Goal: Transaction & Acquisition: Book appointment/travel/reservation

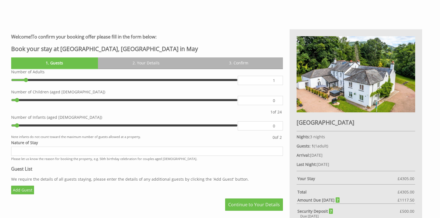
scroll to position [228, 0]
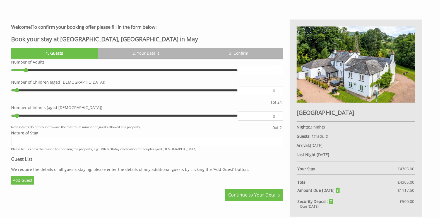
type input "2"
type input "3"
type input "4"
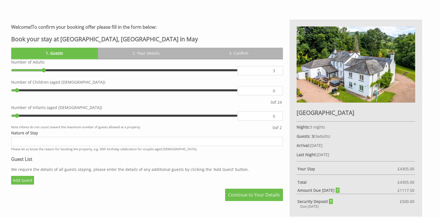
type input "4"
type input "5"
type input "6"
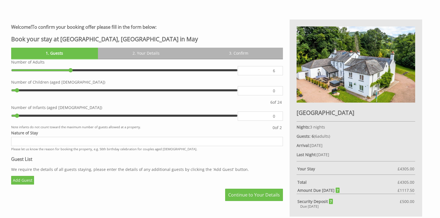
type input "7"
type input "8"
type input "9"
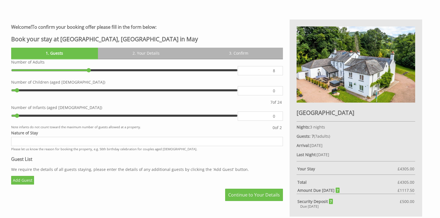
type input "9"
type input "10"
type input "11"
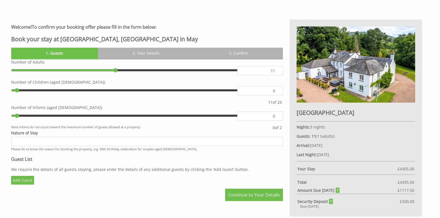
type input "12"
type input "13"
type input "14"
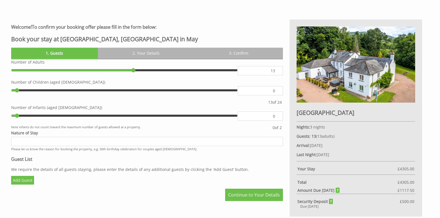
type input "14"
type input "15"
drag, startPoint x: 27, startPoint y: 71, endPoint x: 149, endPoint y: 74, distance: 122.5
type input "15"
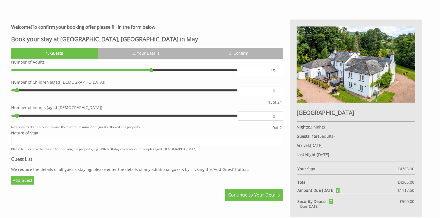
click at [149, 74] on input "range" at bounding box center [124, 70] width 227 height 8
type input "1"
type input "2"
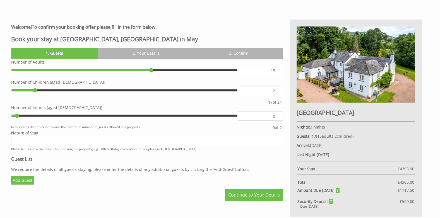
type input "3"
type input "4"
type input "5"
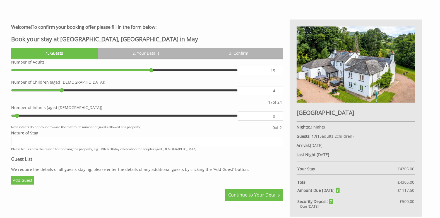
type input "5"
type input "6"
type input "5"
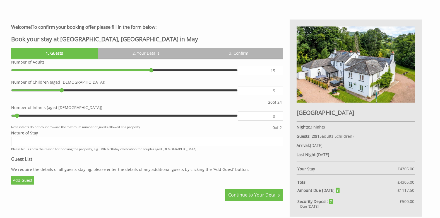
drag, startPoint x: 17, startPoint y: 90, endPoint x: 61, endPoint y: 91, distance: 43.5
type input "5"
click at [61, 91] on input "range" at bounding box center [124, 90] width 227 height 8
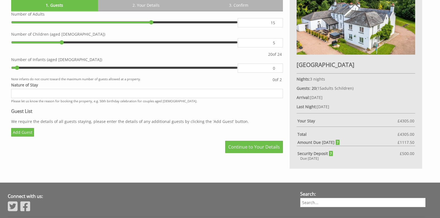
scroll to position [284, 0]
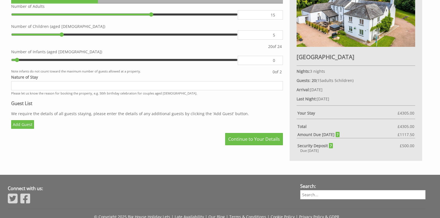
click at [55, 88] on input "Nature of Stay" at bounding box center [147, 85] width 272 height 9
drag, startPoint x: 59, startPoint y: 85, endPoint x: 65, endPoint y: 86, distance: 6.2
click at [59, 85] on input "4 generation family gathfering" at bounding box center [147, 85] width 272 height 9
type input "4 generation family gathering"
click at [25, 125] on link "Add Guest" at bounding box center [22, 124] width 23 height 9
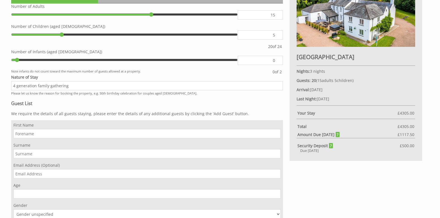
click at [102, 131] on input "First Name" at bounding box center [146, 133] width 267 height 9
type input "[PERSON_NAME]"
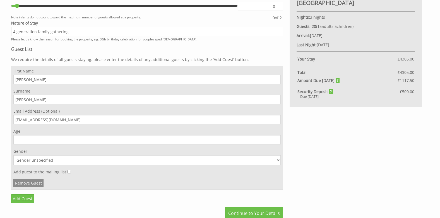
scroll to position [340, 0]
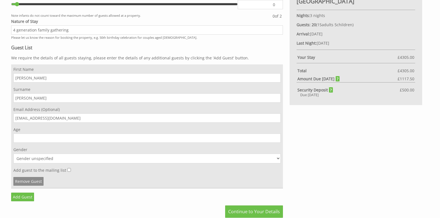
type input "[EMAIL_ADDRESS][DOMAIN_NAME]"
click at [53, 136] on input "Age" at bounding box center [146, 138] width 267 height 9
click at [54, 136] on input "Age" at bounding box center [146, 138] width 267 height 9
click at [146, 141] on input "Age" at bounding box center [146, 138] width 267 height 9
drag, startPoint x: 146, startPoint y: 141, endPoint x: 186, endPoint y: 138, distance: 39.7
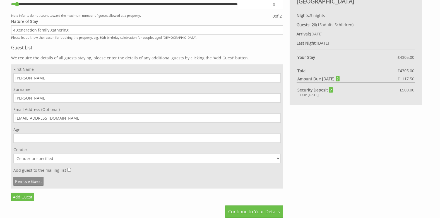
click at [150, 140] on input "Age" at bounding box center [146, 138] width 267 height 9
click at [276, 137] on input "1" at bounding box center [146, 138] width 267 height 9
click at [277, 140] on input "0" at bounding box center [146, 138] width 267 height 9
click at [249, 140] on input "0" at bounding box center [146, 138] width 267 height 9
type input "73"
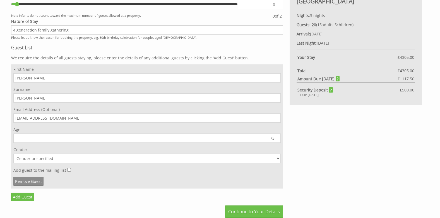
click at [279, 159] on select "Gender unspecified Gender [DEMOGRAPHIC_DATA] Gender [DEMOGRAPHIC_DATA]" at bounding box center [146, 159] width 267 height 10
select select "gender_[DEMOGRAPHIC_DATA]"
click at [13, 154] on select "Gender unspecified Gender [DEMOGRAPHIC_DATA] Gender [DEMOGRAPHIC_DATA]" at bounding box center [146, 159] width 267 height 10
click at [27, 198] on link "Add Guest" at bounding box center [22, 197] width 23 height 9
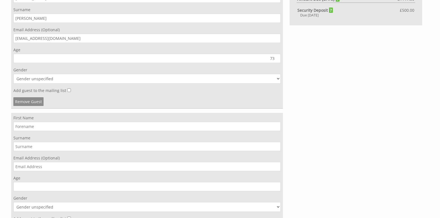
scroll to position [424, 0]
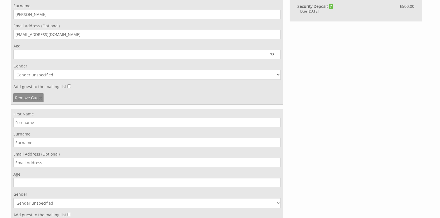
click at [79, 126] on input "First Name" at bounding box center [146, 122] width 267 height 9
type input "[PERSON_NAME]"
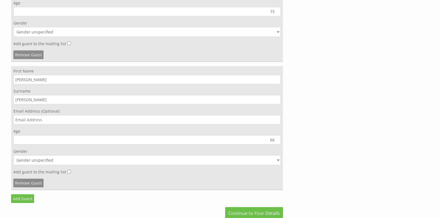
scroll to position [479, 0]
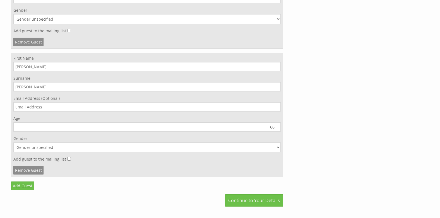
type input "66"
click at [278, 148] on select "Gender unspecified Gender [DEMOGRAPHIC_DATA] Gender [DEMOGRAPHIC_DATA]" at bounding box center [146, 148] width 267 height 10
select select "gender_[DEMOGRAPHIC_DATA]"
click at [13, 143] on select "Gender unspecified Gender [DEMOGRAPHIC_DATA] Gender [DEMOGRAPHIC_DATA]" at bounding box center [146, 148] width 267 height 10
click at [23, 186] on link "Add Guest" at bounding box center [22, 186] width 23 height 9
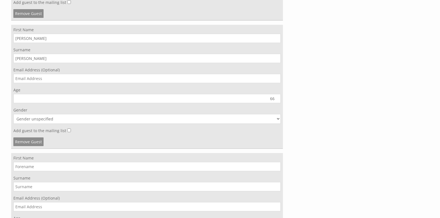
scroll to position [563, 0]
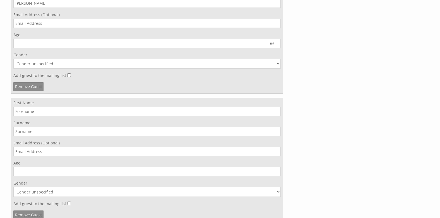
click at [49, 114] on input "First Name" at bounding box center [146, 111] width 267 height 9
type input "[PERSON_NAME]"
click at [40, 172] on input "Age" at bounding box center [146, 171] width 267 height 9
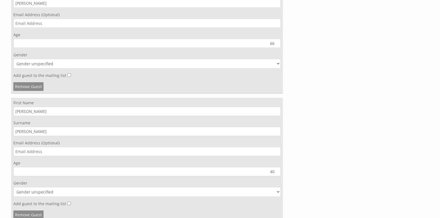
type input "40"
click at [48, 192] on select "Gender unspecified Gender [DEMOGRAPHIC_DATA] Gender [DEMOGRAPHIC_DATA]" at bounding box center [146, 192] width 267 height 10
select select "gender_[DEMOGRAPHIC_DATA]"
click at [13, 187] on select "Gender unspecified Gender [DEMOGRAPHIC_DATA] Gender [DEMOGRAPHIC_DATA]" at bounding box center [146, 192] width 267 height 10
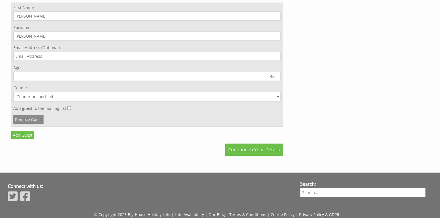
scroll to position [675, 0]
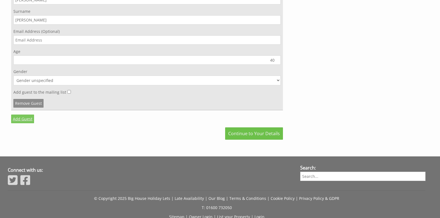
click at [27, 119] on link "Add Guest" at bounding box center [22, 119] width 23 height 9
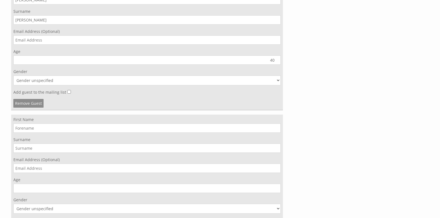
click at [58, 129] on input "First Name" at bounding box center [146, 128] width 267 height 9
type input "[PERSON_NAME]"
click at [51, 145] on input "Surname" at bounding box center [146, 148] width 267 height 9
type input "[PERSON_NAME]"
click at [45, 190] on input "Age" at bounding box center [146, 188] width 267 height 9
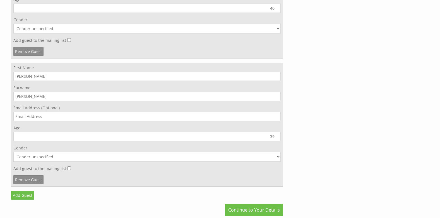
scroll to position [730, 0]
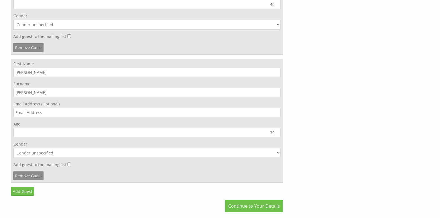
type input "39"
click at [278, 153] on select "Gender unspecified Gender [DEMOGRAPHIC_DATA] Gender [DEMOGRAPHIC_DATA]" at bounding box center [146, 153] width 267 height 10
select select "gender_[DEMOGRAPHIC_DATA]"
click at [13, 148] on select "Gender unspecified Gender [DEMOGRAPHIC_DATA] Gender [DEMOGRAPHIC_DATA]" at bounding box center [146, 153] width 267 height 10
click at [15, 193] on link "Add Guest" at bounding box center [22, 191] width 23 height 9
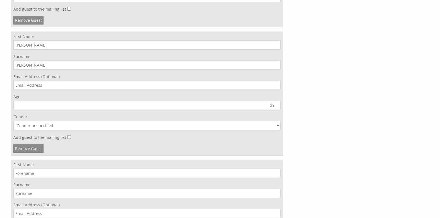
scroll to position [814, 0]
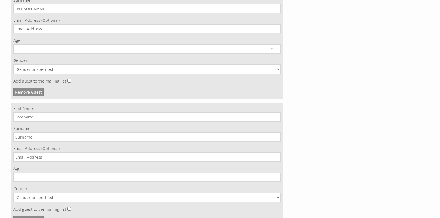
click at [42, 120] on input "First Name" at bounding box center [146, 116] width 267 height 9
type input "[PERSON_NAME]"
type input "Sutcliffe"
click at [16, 117] on input "[PERSON_NAME]" at bounding box center [146, 116] width 267 height 9
type input "[PERSON_NAME]"
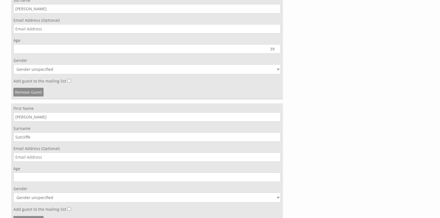
click at [54, 175] on input "Age" at bounding box center [146, 177] width 267 height 9
click at [57, 176] on input "Age" at bounding box center [146, 177] width 267 height 9
click at [84, 177] on input "Age" at bounding box center [146, 177] width 267 height 9
type input "37"
click at [68, 198] on select "Gender unspecified Gender [DEMOGRAPHIC_DATA] Gender [DEMOGRAPHIC_DATA]" at bounding box center [146, 198] width 267 height 10
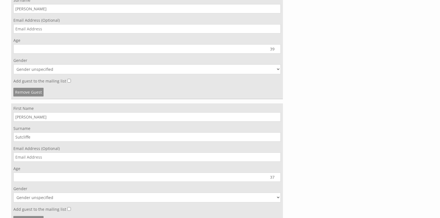
select select "gender_[DEMOGRAPHIC_DATA]"
click at [13, 193] on select "Gender unspecified Gender [DEMOGRAPHIC_DATA] Gender [DEMOGRAPHIC_DATA]" at bounding box center [146, 198] width 267 height 10
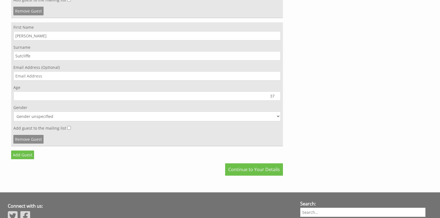
scroll to position [898, 0]
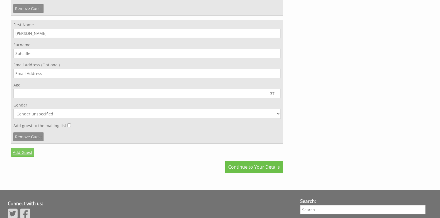
click at [21, 153] on link "Add Guest" at bounding box center [22, 152] width 23 height 9
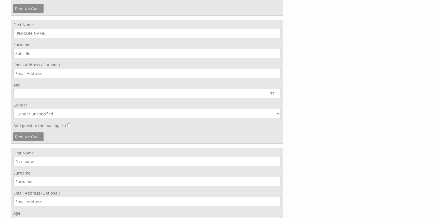
click at [52, 162] on input "First Name" at bounding box center [146, 161] width 267 height 9
type input "[PERSON_NAME]"
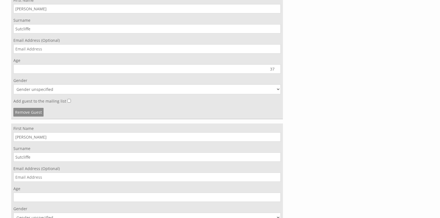
scroll to position [954, 0]
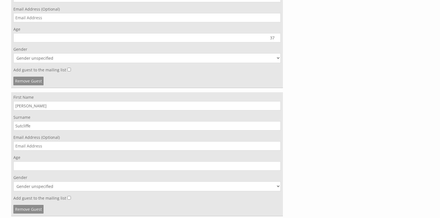
type input "Sutcliffe"
click at [73, 165] on input "Age" at bounding box center [146, 166] width 267 height 9
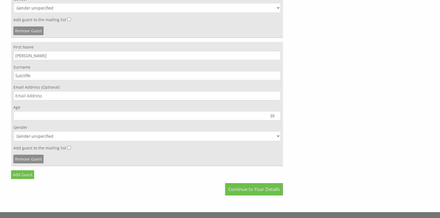
scroll to position [1009, 0]
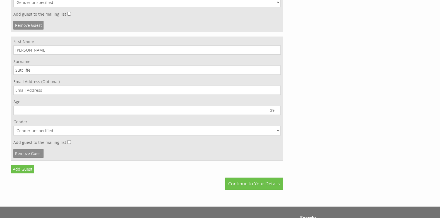
type input "39"
click at [279, 131] on select "Gender unspecified Gender [DEMOGRAPHIC_DATA] Gender [DEMOGRAPHIC_DATA]" at bounding box center [146, 131] width 267 height 10
click at [13, 126] on select "Gender unspecified Gender [DEMOGRAPHIC_DATA] Gender [DEMOGRAPHIC_DATA]" at bounding box center [146, 131] width 267 height 10
click at [279, 131] on select "Gender unspecified Gender [DEMOGRAPHIC_DATA] Gender [DEMOGRAPHIC_DATA]" at bounding box center [146, 131] width 267 height 10
select select "gender_[DEMOGRAPHIC_DATA]"
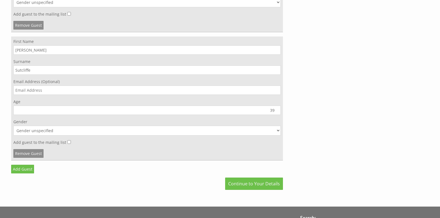
click at [13, 126] on select "Gender unspecified Gender [DEMOGRAPHIC_DATA] Gender [DEMOGRAPHIC_DATA]" at bounding box center [146, 131] width 267 height 10
click at [272, 113] on input "39" at bounding box center [146, 110] width 267 height 9
click at [277, 108] on input "40" at bounding box center [146, 110] width 267 height 9
click at [277, 111] on input "39" at bounding box center [146, 110] width 267 height 9
type input "38"
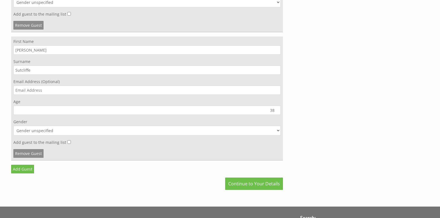
click at [277, 111] on input "38" at bounding box center [146, 110] width 267 height 9
click at [28, 168] on link "Add Guest" at bounding box center [22, 169] width 23 height 9
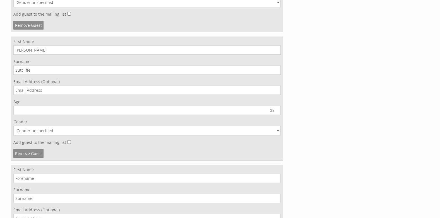
click at [57, 180] on input "First Name" at bounding box center [146, 178] width 267 height 9
type input "R"
type input "[PERSON_NAME]"
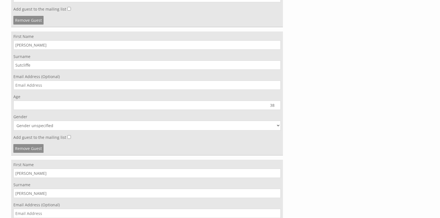
scroll to position [1139, 0]
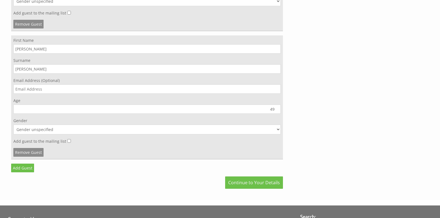
type input "4"
type input "50"
click at [271, 128] on select "Gender unspecified Gender [DEMOGRAPHIC_DATA] Gender [DEMOGRAPHIC_DATA]" at bounding box center [146, 130] width 267 height 10
select select "gender_[DEMOGRAPHIC_DATA]"
click at [13, 125] on select "Gender unspecified Gender [DEMOGRAPHIC_DATA] Gender [DEMOGRAPHIC_DATA]" at bounding box center [146, 130] width 267 height 10
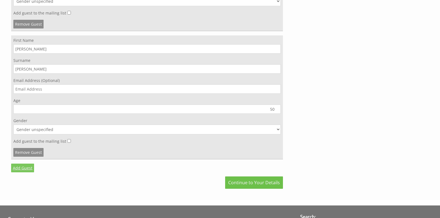
click at [20, 169] on link "Add Guest" at bounding box center [22, 168] width 23 height 9
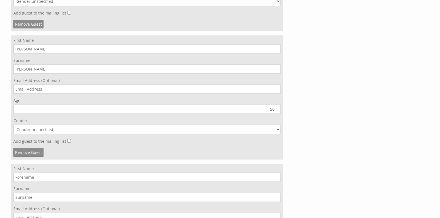
click at [55, 176] on input "First Name" at bounding box center [146, 177] width 267 height 9
type input "[PERSON_NAME]"
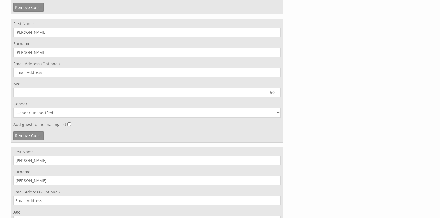
scroll to position [1251, 0]
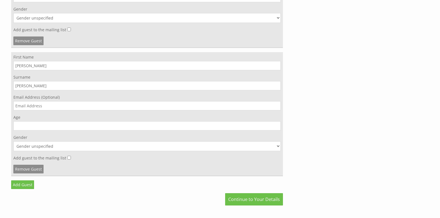
type input "[PERSON_NAME]"
click at [258, 128] on input "Age" at bounding box center [146, 125] width 267 height 9
type input "48"
click at [279, 145] on select "Gender unspecified Gender [DEMOGRAPHIC_DATA] Gender [DEMOGRAPHIC_DATA]" at bounding box center [146, 146] width 267 height 10
select select "gender_[DEMOGRAPHIC_DATA]"
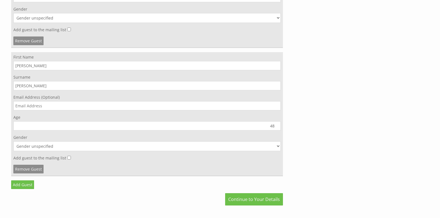
click at [13, 141] on select "Gender unspecified Gender [DEMOGRAPHIC_DATA] Gender [DEMOGRAPHIC_DATA]" at bounding box center [146, 146] width 267 height 10
click at [28, 184] on link "Add Guest" at bounding box center [22, 185] width 23 height 9
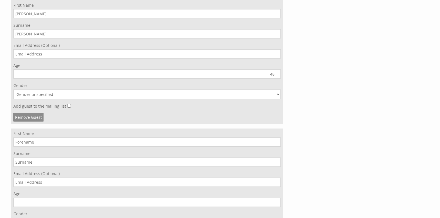
scroll to position [1362, 0]
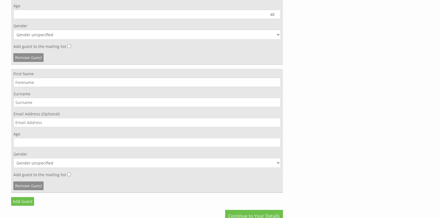
click at [44, 84] on input "First Name" at bounding box center [146, 82] width 267 height 9
type input "[PERSON_NAME]"
click at [34, 104] on input "Surname" at bounding box center [146, 102] width 267 height 9
type input "[PERSON_NAME]"
click at [42, 144] on input "Age" at bounding box center [146, 142] width 267 height 9
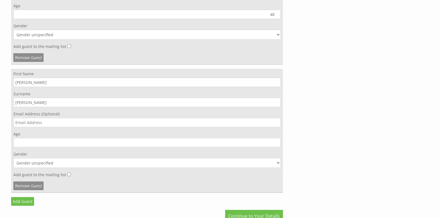
click at [41, 144] on input "Age" at bounding box center [146, 142] width 267 height 9
type input "7"
type input "53"
click at [40, 163] on select "Gender unspecified Gender [DEMOGRAPHIC_DATA] Gender [DEMOGRAPHIC_DATA]" at bounding box center [146, 163] width 267 height 10
select select "gender_[DEMOGRAPHIC_DATA]"
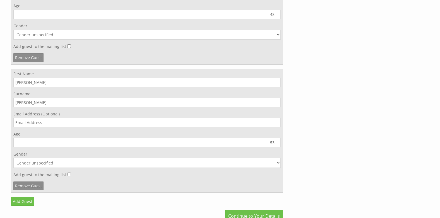
click at [13, 158] on select "Gender unspecified Gender [DEMOGRAPHIC_DATA] Gender [DEMOGRAPHIC_DATA]" at bounding box center [146, 163] width 267 height 10
click at [25, 199] on link "Add Guest" at bounding box center [22, 201] width 23 height 9
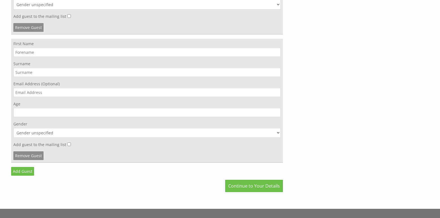
scroll to position [1530, 0]
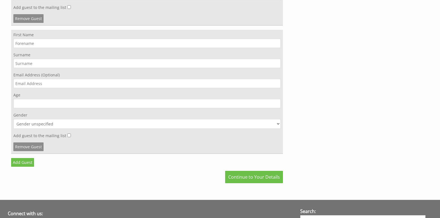
click at [35, 45] on input "First Name" at bounding box center [146, 43] width 267 height 9
type input "[PERSON_NAME]"
click at [36, 104] on input "Age" at bounding box center [146, 103] width 267 height 9
type input "51"
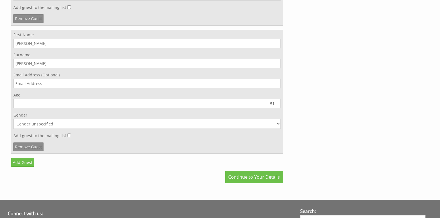
click at [278, 123] on select "Gender unspecified Gender [DEMOGRAPHIC_DATA] Gender [DEMOGRAPHIC_DATA]" at bounding box center [146, 124] width 267 height 10
select select "gender_[DEMOGRAPHIC_DATA]"
click at [13, 119] on select "Gender unspecified Gender [DEMOGRAPHIC_DATA] Gender [DEMOGRAPHIC_DATA]" at bounding box center [146, 124] width 267 height 10
click at [28, 166] on link "Add Guest" at bounding box center [22, 162] width 23 height 9
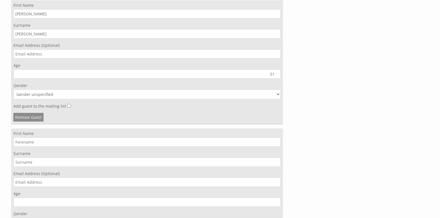
scroll to position [1613, 0]
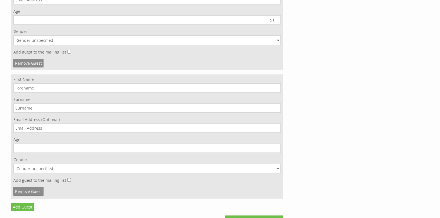
click at [64, 90] on input "First Name" at bounding box center [146, 87] width 267 height 9
type input "[PERSON_NAME]"
type input "Sutcliffe"
click at [63, 150] on input "Age" at bounding box center [146, 148] width 267 height 9
type input "67"
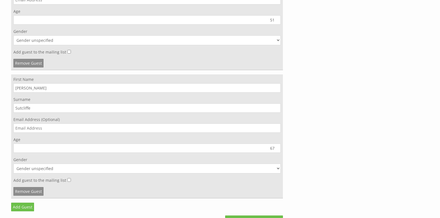
click at [63, 166] on select "Gender unspecified Gender [DEMOGRAPHIC_DATA] Gender [DEMOGRAPHIC_DATA]" at bounding box center [146, 169] width 267 height 10
select select "gender_[DEMOGRAPHIC_DATA]"
click at [13, 164] on select "Gender unspecified Gender [DEMOGRAPHIC_DATA] Gender [DEMOGRAPHIC_DATA]" at bounding box center [146, 169] width 267 height 10
click at [25, 207] on link "Add Guest" at bounding box center [22, 207] width 23 height 9
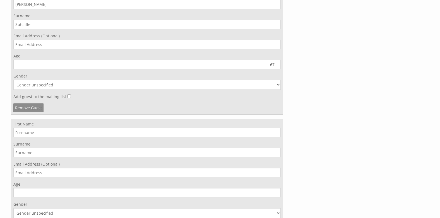
scroll to position [1753, 0]
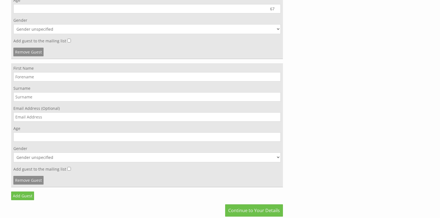
click at [43, 79] on input "First Name" at bounding box center [146, 76] width 267 height 9
type input "[PERSON_NAME]"
type input "Sutcliffe"
click at [36, 136] on input "Age" at bounding box center [146, 137] width 267 height 9
type input "68"
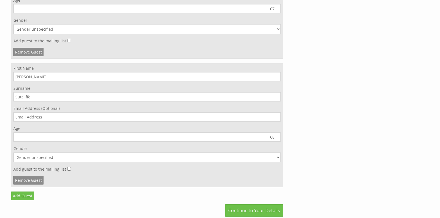
click at [278, 158] on select "Gender unspecified Gender [DEMOGRAPHIC_DATA] Gender [DEMOGRAPHIC_DATA]" at bounding box center [146, 158] width 267 height 10
select select "gender_[DEMOGRAPHIC_DATA]"
click at [13, 153] on select "Gender unspecified Gender [DEMOGRAPHIC_DATA] Gender [DEMOGRAPHIC_DATA]" at bounding box center [146, 158] width 267 height 10
click at [18, 197] on link "Add Guest" at bounding box center [22, 196] width 23 height 9
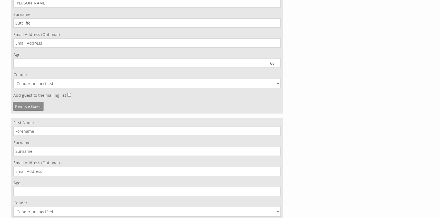
scroll to position [1837, 0]
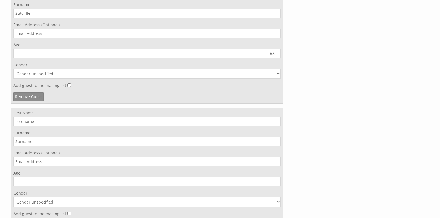
click at [78, 121] on input "First Name" at bounding box center [146, 121] width 267 height 9
type input "[PERSON_NAME]"
click at [39, 182] on input "Age" at bounding box center [146, 181] width 267 height 9
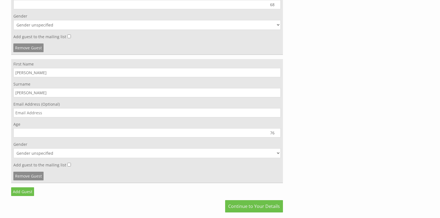
scroll to position [1892, 0]
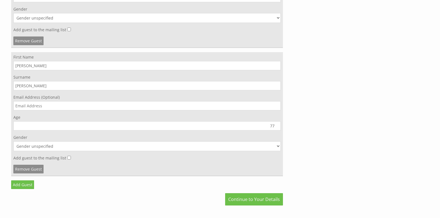
type input "77"
click at [82, 146] on select "Gender unspecified Gender [DEMOGRAPHIC_DATA] Gender [DEMOGRAPHIC_DATA]" at bounding box center [146, 146] width 267 height 10
select select "gender_[DEMOGRAPHIC_DATA]"
click at [13, 141] on select "Gender unspecified Gender [DEMOGRAPHIC_DATA] Gender [DEMOGRAPHIC_DATA]" at bounding box center [146, 146] width 267 height 10
click at [17, 185] on link "Add Guest" at bounding box center [22, 185] width 23 height 9
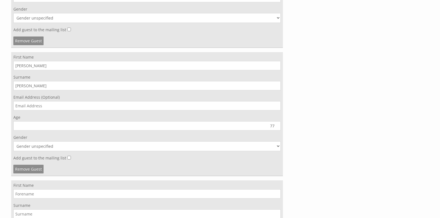
scroll to position [2032, 0]
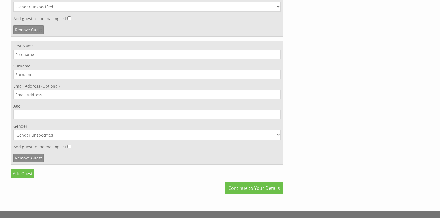
click at [45, 56] on input "First Name" at bounding box center [146, 54] width 267 height 9
type input "[PERSON_NAME]"
click at [38, 114] on input "Age" at bounding box center [146, 114] width 267 height 9
type input "73"
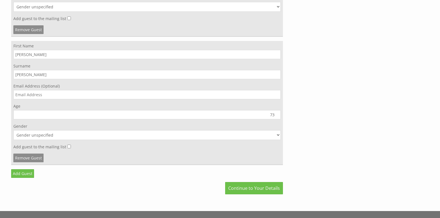
click at [46, 137] on select "Gender unspecified Gender [DEMOGRAPHIC_DATA] Gender [DEMOGRAPHIC_DATA]" at bounding box center [146, 135] width 267 height 10
select select "gender_[DEMOGRAPHIC_DATA]"
click at [13, 130] on select "Gender unspecified Gender [DEMOGRAPHIC_DATA] Gender [DEMOGRAPHIC_DATA]" at bounding box center [146, 135] width 267 height 10
click at [24, 175] on link "Add Guest" at bounding box center [22, 173] width 23 height 9
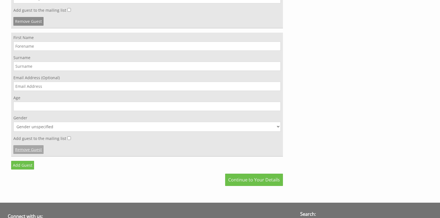
scroll to position [2171, 0]
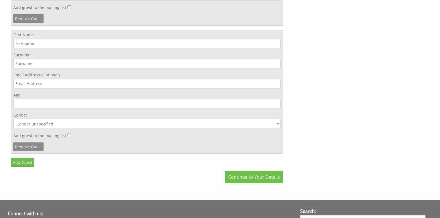
click at [40, 45] on input "First Name" at bounding box center [146, 43] width 267 height 9
type input "[PERSON_NAME]"
type input "T"
type input "[PERSON_NAME]"
click at [32, 102] on input "Age" at bounding box center [146, 103] width 267 height 9
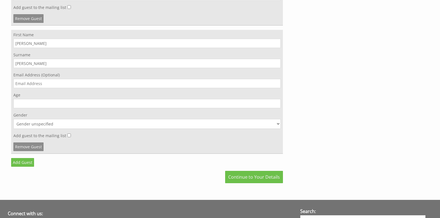
click at [36, 104] on input "Age" at bounding box center [146, 103] width 267 height 9
type input "8"
type input "96"
click at [49, 124] on select "Gender unspecified Gender [DEMOGRAPHIC_DATA] Gender [DEMOGRAPHIC_DATA]" at bounding box center [146, 124] width 267 height 10
select select "gender_[DEMOGRAPHIC_DATA]"
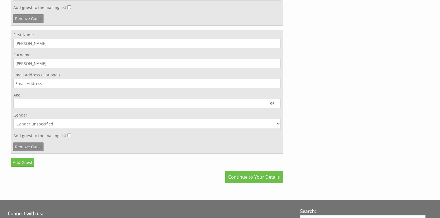
click at [13, 119] on select "Gender unspecified Gender [DEMOGRAPHIC_DATA] Gender [DEMOGRAPHIC_DATA]" at bounding box center [146, 124] width 267 height 10
click at [23, 160] on link "Add Guest" at bounding box center [22, 162] width 23 height 9
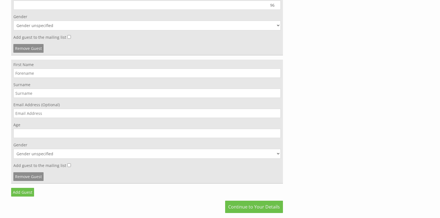
scroll to position [2283, 0]
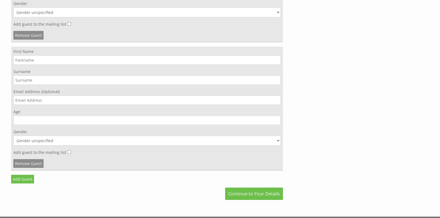
click at [39, 60] on input "First Name" at bounding box center [146, 60] width 267 height 9
type input "[PERSON_NAME]"
click at [39, 122] on input "Age" at bounding box center [146, 120] width 267 height 9
type input "10"
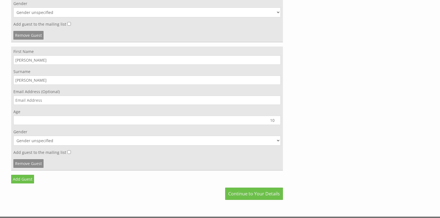
click at [36, 141] on select "Gender unspecified Gender [DEMOGRAPHIC_DATA] Gender [DEMOGRAPHIC_DATA]" at bounding box center [146, 141] width 267 height 10
select select "gender_[DEMOGRAPHIC_DATA]"
click at [13, 136] on select "Gender unspecified Gender [DEMOGRAPHIC_DATA] Gender [DEMOGRAPHIC_DATA]" at bounding box center [146, 141] width 267 height 10
click at [29, 178] on link "Add Guest" at bounding box center [22, 179] width 23 height 9
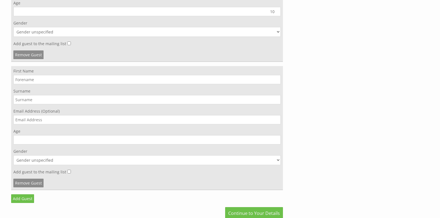
scroll to position [2395, 0]
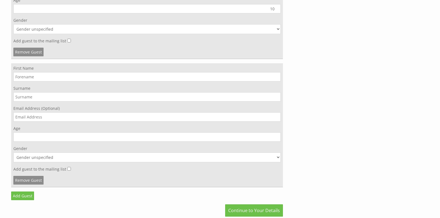
click at [37, 76] on input "First Name" at bounding box center [146, 76] width 267 height 9
type input "[PERSON_NAME]"
click at [49, 140] on input "Age" at bounding box center [146, 137] width 267 height 9
click at [49, 138] on input "Age" at bounding box center [146, 137] width 267 height 9
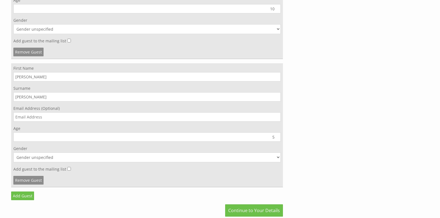
type input "5"
click at [51, 157] on select "Gender unspecified Gender [DEMOGRAPHIC_DATA] Gender [DEMOGRAPHIC_DATA]" at bounding box center [146, 158] width 267 height 10
select select "gender_[DEMOGRAPHIC_DATA]"
click at [13, 153] on select "Gender unspecified Gender [DEMOGRAPHIC_DATA] Gender [DEMOGRAPHIC_DATA]" at bounding box center [146, 158] width 267 height 10
click at [26, 197] on link "Add Guest" at bounding box center [22, 196] width 23 height 9
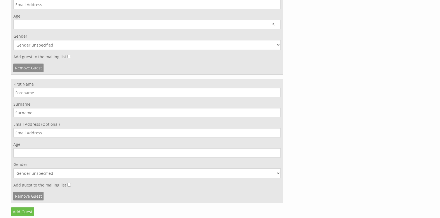
scroll to position [2534, 0]
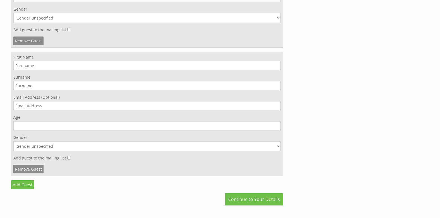
click at [39, 66] on input "First Name" at bounding box center [146, 65] width 267 height 9
type input "Malia"
type input "Sutcliffe"
click at [60, 125] on input "Age" at bounding box center [146, 125] width 267 height 9
type input "3"
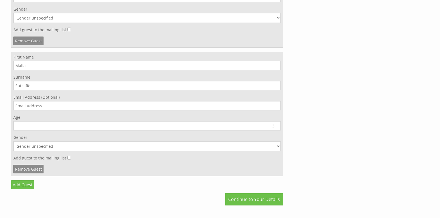
click at [261, 147] on select "Gender unspecified Gender [DEMOGRAPHIC_DATA] Gender [DEMOGRAPHIC_DATA]" at bounding box center [146, 146] width 267 height 10
select select "gender_[DEMOGRAPHIC_DATA]"
click at [13, 141] on select "Gender unspecified Gender [DEMOGRAPHIC_DATA] Gender [DEMOGRAPHIC_DATA]" at bounding box center [146, 146] width 267 height 10
click at [38, 169] on link "Remove Guest" at bounding box center [28, 169] width 30 height 9
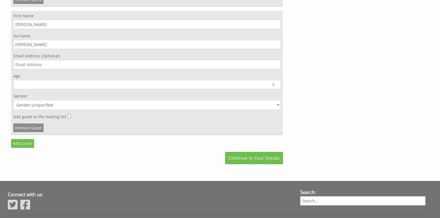
scroll to position [2447, 0]
click at [27, 143] on link "Add Guest" at bounding box center [22, 143] width 23 height 9
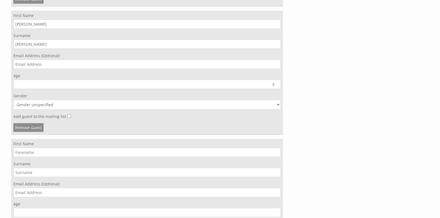
click at [43, 151] on input "First Name" at bounding box center [146, 152] width 267 height 9
type input "Malia"
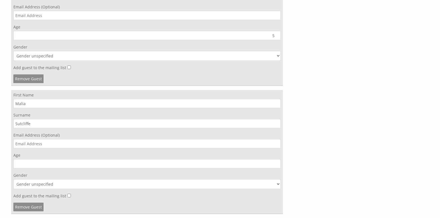
scroll to position [2503, 0]
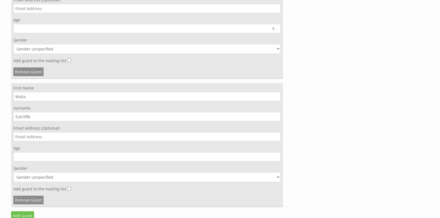
type input "Sutcliffe"
click at [45, 156] on input "Age" at bounding box center [146, 156] width 267 height 9
type input "3"
click at [32, 177] on select "Gender unspecified Gender [DEMOGRAPHIC_DATA] Gender [DEMOGRAPHIC_DATA]" at bounding box center [146, 177] width 267 height 10
select select "gender_[DEMOGRAPHIC_DATA]"
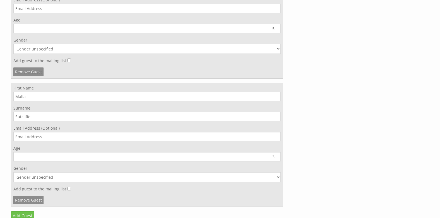
click at [13, 172] on select "Gender unspecified Gender [DEMOGRAPHIC_DATA] Gender [DEMOGRAPHIC_DATA]" at bounding box center [146, 177] width 267 height 10
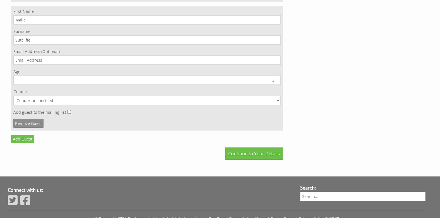
scroll to position [2587, 0]
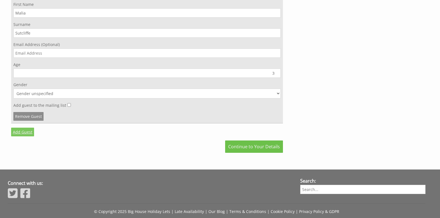
click at [17, 133] on link "Add Guest" at bounding box center [22, 132] width 23 height 9
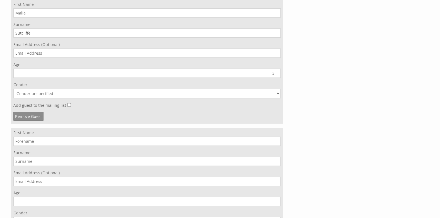
click at [37, 139] on input "First Name" at bounding box center [146, 141] width 267 height 9
type input "[PERSON_NAME]"
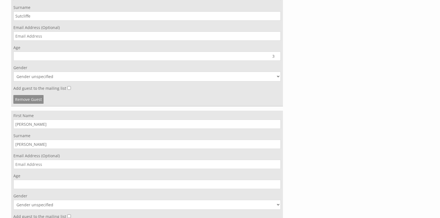
scroll to position [2670, 0]
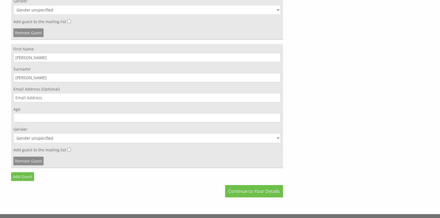
type input "[PERSON_NAME]"
click at [87, 119] on input "Age" at bounding box center [146, 117] width 267 height 9
type input "15"
click at [92, 138] on select "Gender unspecified Gender [DEMOGRAPHIC_DATA] Gender [DEMOGRAPHIC_DATA]" at bounding box center [146, 138] width 267 height 10
select select "gender_[DEMOGRAPHIC_DATA]"
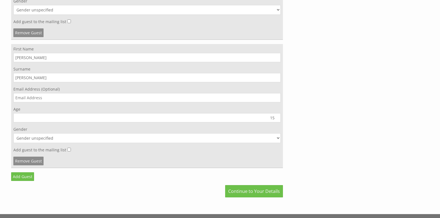
click at [13, 133] on select "Gender unspecified Gender [DEMOGRAPHIC_DATA] Gender [DEMOGRAPHIC_DATA]" at bounding box center [146, 138] width 267 height 10
click at [25, 177] on link "Add Guest" at bounding box center [22, 176] width 23 height 9
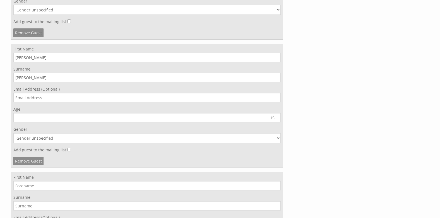
click at [37, 186] on input "First Name" at bounding box center [146, 185] width 267 height 9
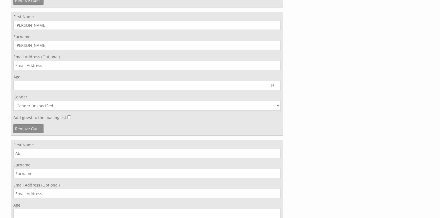
scroll to position [2782, 0]
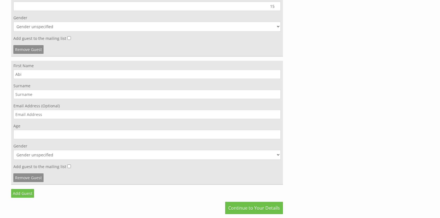
type input "Abi"
click at [41, 95] on input "Surname" at bounding box center [146, 94] width 267 height 9
type input "[PERSON_NAME]"
click at [58, 134] on input "Age" at bounding box center [146, 134] width 267 height 9
type input "11"
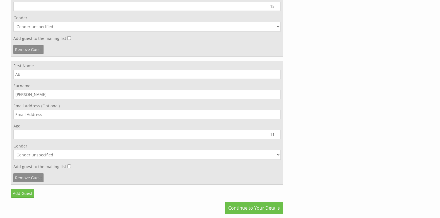
click at [59, 152] on select "Gender unspecified Gender [DEMOGRAPHIC_DATA] Gender [DEMOGRAPHIC_DATA]" at bounding box center [146, 155] width 267 height 10
select select "gender_[DEMOGRAPHIC_DATA]"
click at [13, 150] on select "Gender unspecified Gender [DEMOGRAPHIC_DATA] Gender [DEMOGRAPHIC_DATA]" at bounding box center [146, 155] width 267 height 10
click at [247, 208] on link "Continue to Your Details" at bounding box center [254, 208] width 58 height 12
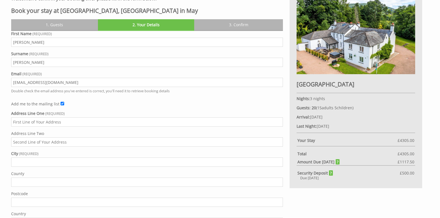
scroll to position [256, 0]
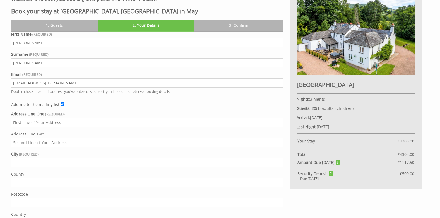
click at [61, 122] on input "Address Line One" at bounding box center [147, 122] width 272 height 9
type input "19 Hedgerley"
click at [73, 162] on input "City" at bounding box center [147, 162] width 272 height 9
type input "Chinnor"
click at [94, 185] on input "County" at bounding box center [147, 182] width 272 height 9
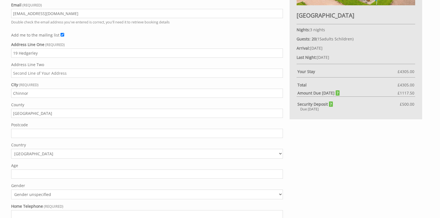
scroll to position [340, 0]
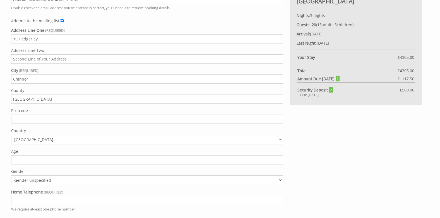
type input "[GEOGRAPHIC_DATA]"
click at [53, 119] on input "Postcode" at bounding box center [147, 119] width 272 height 9
type input "OX39 4TN"
click at [63, 162] on input "Age" at bounding box center [147, 159] width 272 height 9
click at [63, 161] on input "Age" at bounding box center [147, 159] width 272 height 9
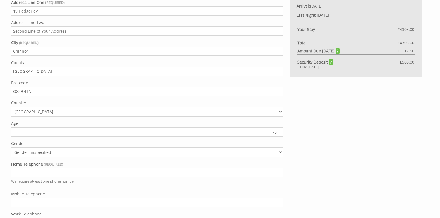
scroll to position [396, 0]
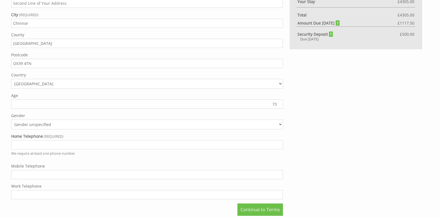
type input "73"
drag, startPoint x: 279, startPoint y: 124, endPoint x: 269, endPoint y: 128, distance: 10.4
click at [279, 124] on select "Gender unspecified Gender [DEMOGRAPHIC_DATA] Gender [DEMOGRAPHIC_DATA]" at bounding box center [147, 125] width 272 height 10
select select "gender_[DEMOGRAPHIC_DATA]"
click at [11, 120] on select "Gender unspecified Gender [DEMOGRAPHIC_DATA] Gender [DEMOGRAPHIC_DATA]" at bounding box center [147, 125] width 272 height 10
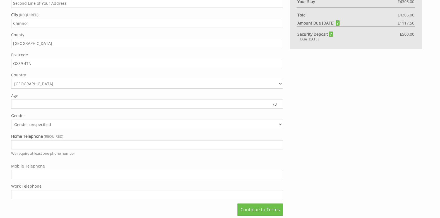
click at [176, 147] on input "Home Telephone" at bounding box center [147, 144] width 272 height 9
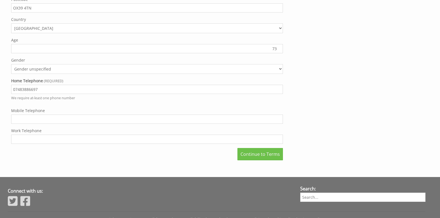
scroll to position [451, 0]
type input "07483886697"
click at [76, 119] on input "Mobile Telephone" at bounding box center [147, 118] width 272 height 9
drag, startPoint x: 56, startPoint y: 89, endPoint x: -1, endPoint y: 95, distance: 57.3
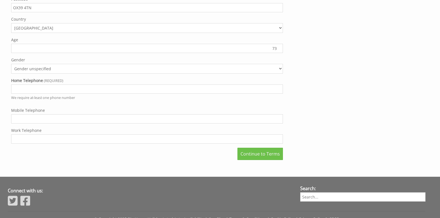
click at [35, 119] on input "Mobile Telephone" at bounding box center [147, 118] width 272 height 9
type input "07483886697"
click at [44, 90] on input "Home Telephone" at bounding box center [147, 89] width 272 height 9
click at [39, 88] on input "074838866997" at bounding box center [147, 89] width 272 height 9
type input "07483886697"
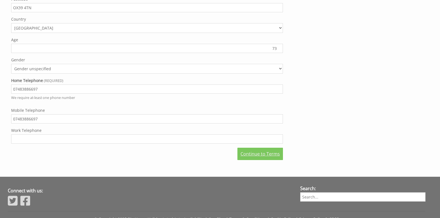
click at [265, 153] on link "Continue to Terms" at bounding box center [259, 154] width 45 height 12
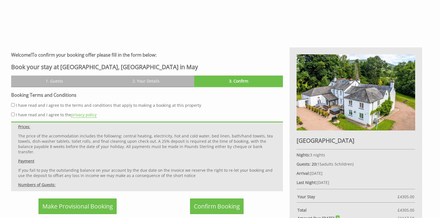
scroll to position [56, 0]
click at [14, 104] on input "I have read and I agree to the terms and conditions that apply to making a book…" at bounding box center [13, 105] width 4 height 4
checkbox input "true"
click at [12, 114] on input "I have read and I agree to the privacy policy" at bounding box center [13, 115] width 4 height 4
checkbox input "true"
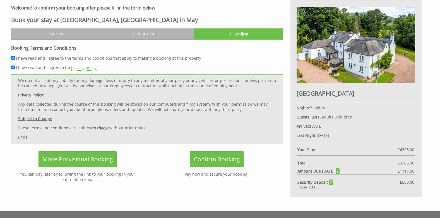
scroll to position [256, 0]
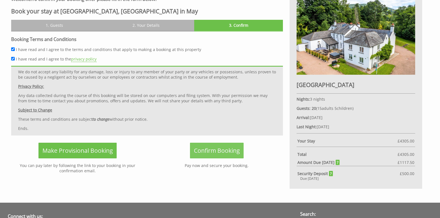
click at [210, 151] on span "Confirm Booking" at bounding box center [217, 151] width 46 height 8
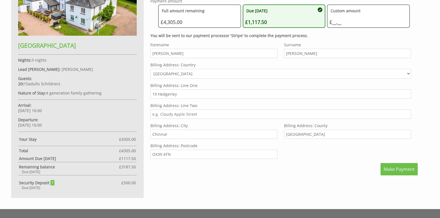
scroll to position [307, 0]
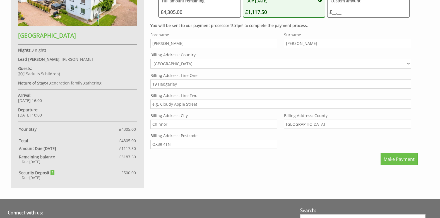
click at [289, 183] on div "Your Booking: 3310 If payment is not completed this booking will expire by [DAT…" at bounding box center [217, 46] width 418 height 284
click at [393, 163] on button "Make Payment" at bounding box center [399, 159] width 37 height 12
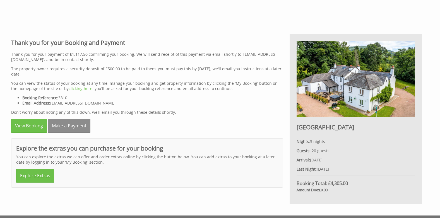
scroll to position [223, 0]
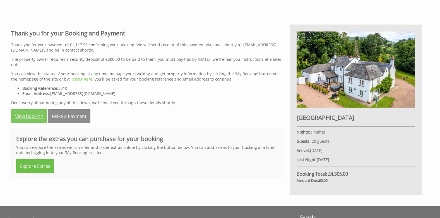
click at [24, 116] on link "View Booking" at bounding box center [29, 116] width 36 height 14
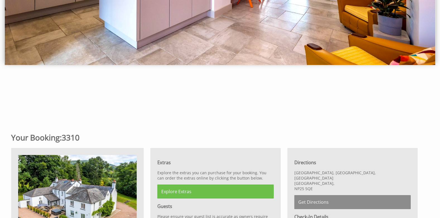
scroll to position [84, 0]
